Goal: Information Seeking & Learning: Learn about a topic

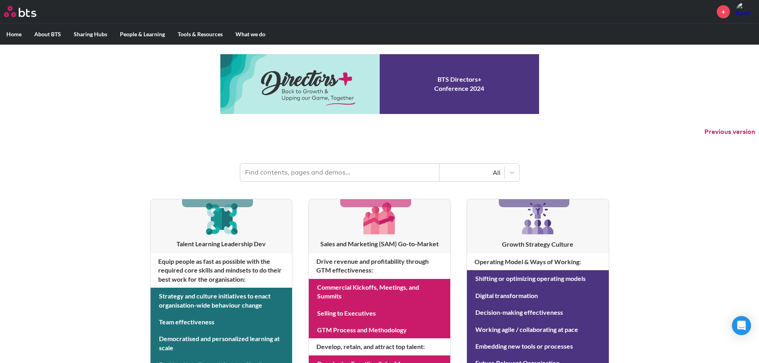
click at [287, 166] on input "text" at bounding box center [339, 173] width 199 height 18
type input "change ready leaders"
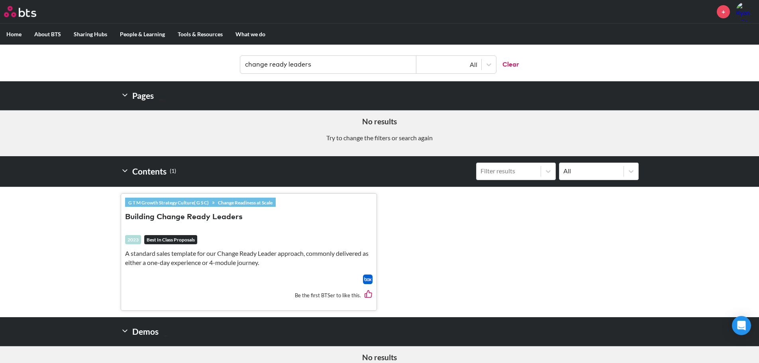
scroll to position [120, 0]
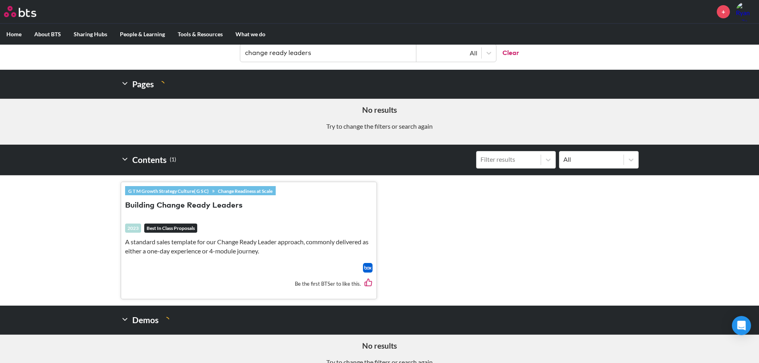
click at [200, 202] on button "Building Change Ready Leaders" at bounding box center [184, 205] width 118 height 11
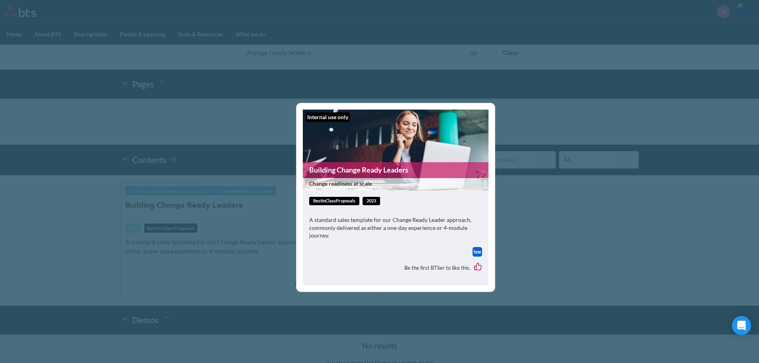
click at [345, 172] on link "Building Change Ready Leaders" at bounding box center [396, 170] width 186 height 16
click at [400, 72] on div "Internal use only Building Change Ready Leaders Change readiness at scale bestI…" at bounding box center [379, 181] width 759 height 363
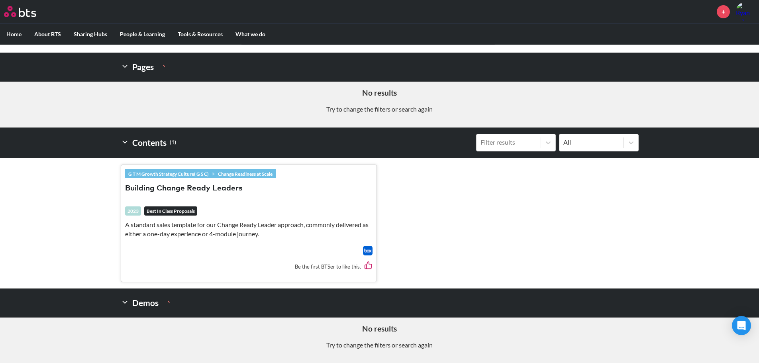
scroll to position [0, 0]
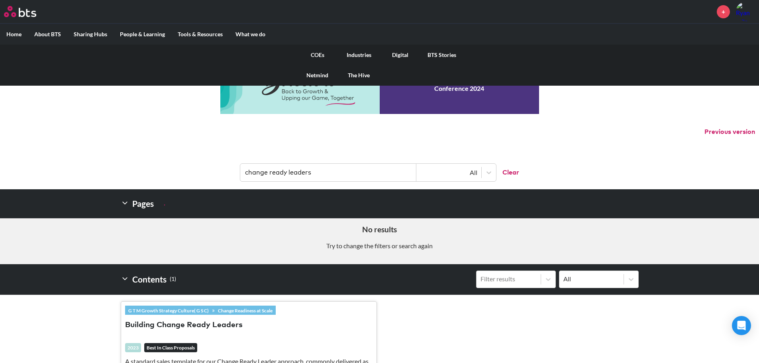
click at [316, 52] on link "COEs" at bounding box center [317, 55] width 41 height 21
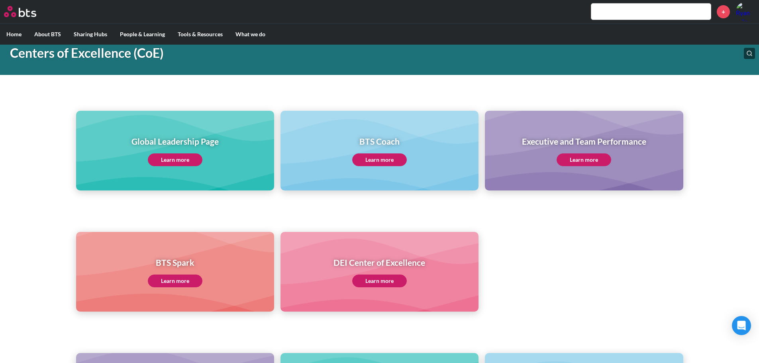
scroll to position [40, 0]
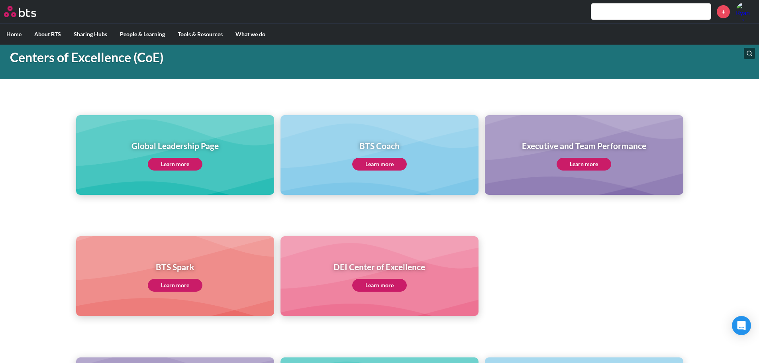
click at [196, 163] on link "Learn more" at bounding box center [175, 164] width 55 height 13
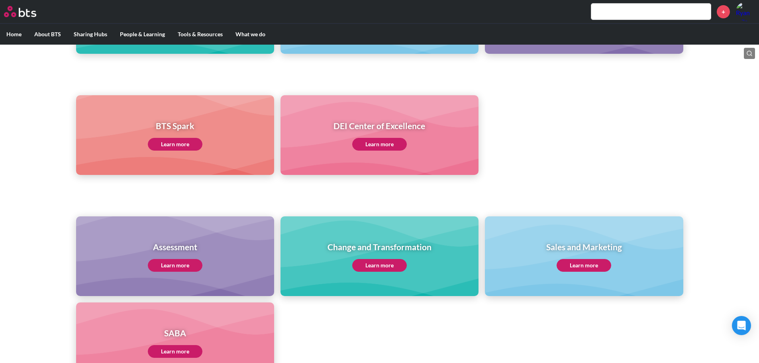
scroll to position [169, 0]
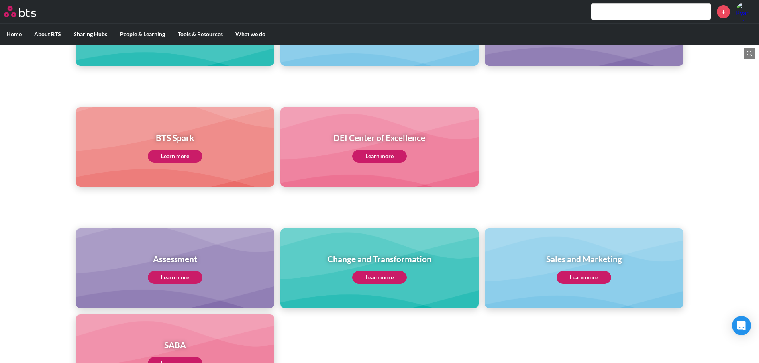
click at [373, 273] on link "Learn more" at bounding box center [379, 277] width 55 height 13
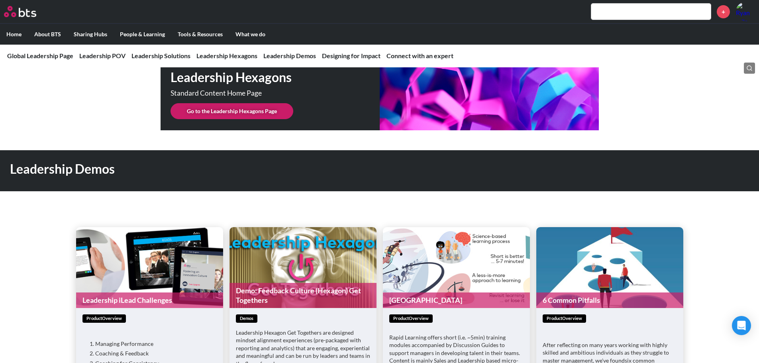
scroll to position [2032, 0]
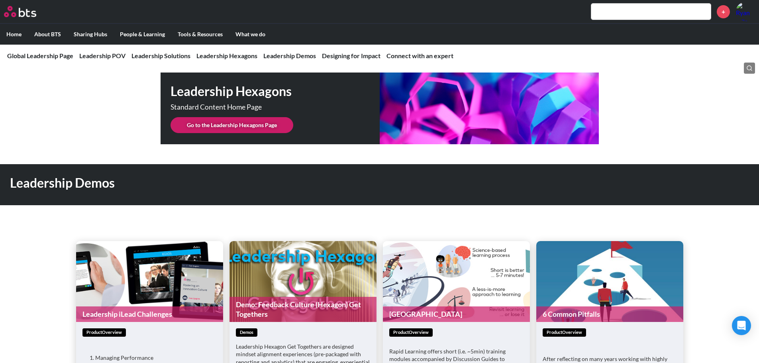
click at [227, 117] on link "Go to the Leadership Hexagons Page" at bounding box center [232, 125] width 123 height 16
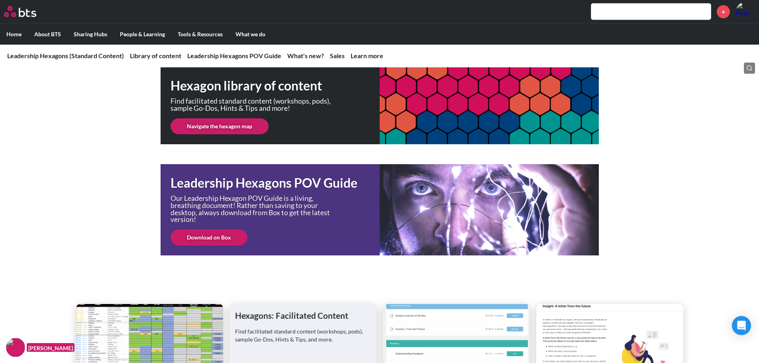
scroll to position [120, 0]
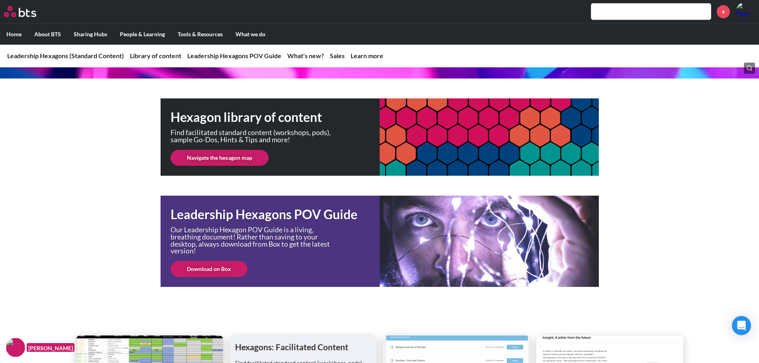
click at [210, 162] on link "Navigate the hexagon map" at bounding box center [220, 158] width 98 height 16
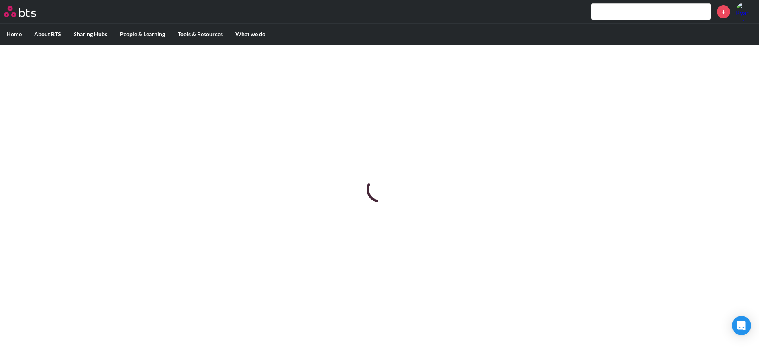
scroll to position [0, 0]
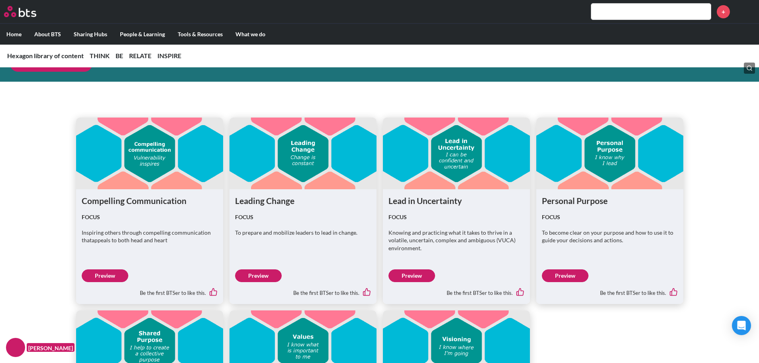
scroll to position [2391, 0]
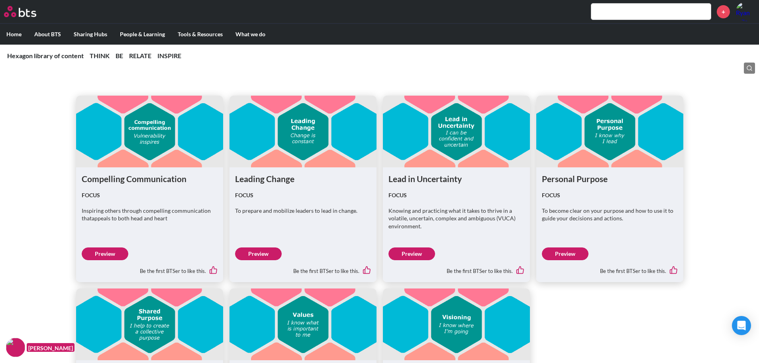
click at [264, 254] on link "Preview" at bounding box center [258, 253] width 47 height 13
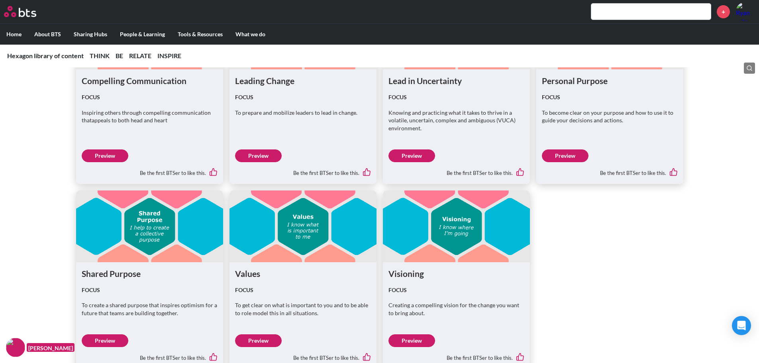
scroll to position [2412, 0]
